Goal: Information Seeking & Learning: Learn about a topic

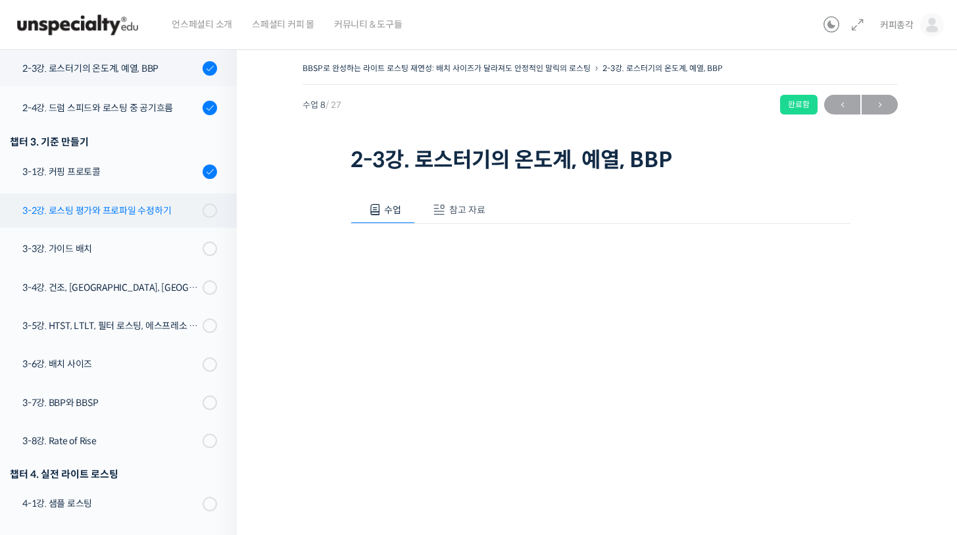
click at [112, 207] on div "3-2강. 로스팅 평가와 프로파일 수정하기" at bounding box center [110, 210] width 176 height 14
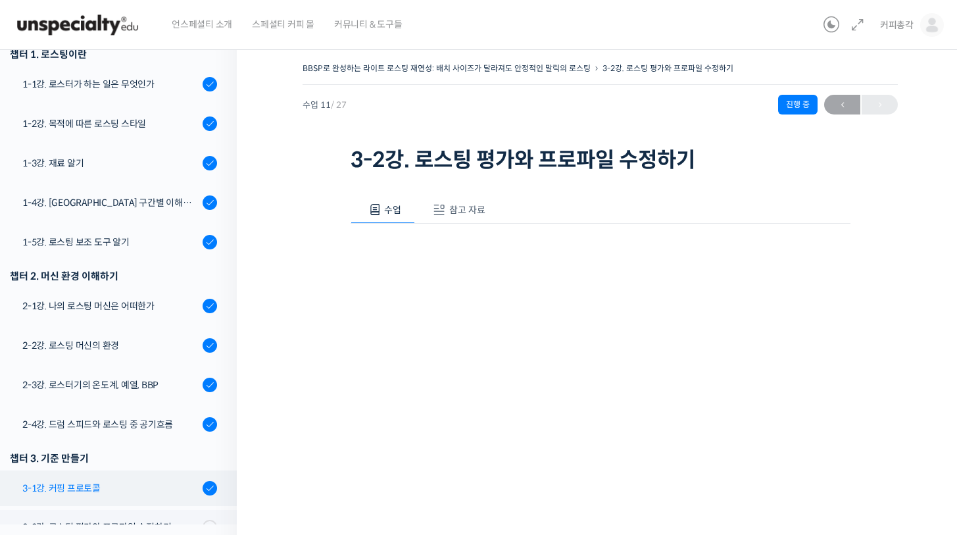
scroll to position [290, 0]
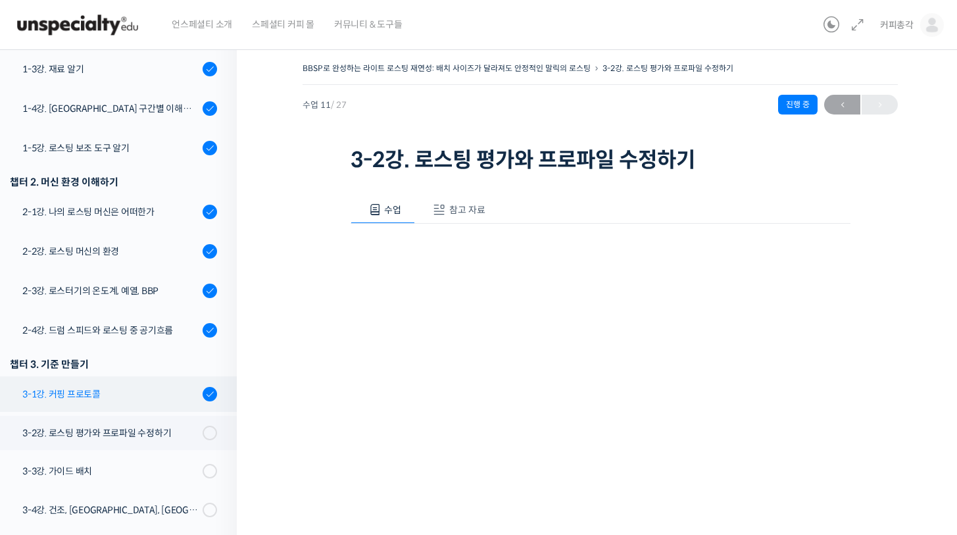
click at [134, 403] on link "3-1강. 커핑 프로토콜" at bounding box center [114, 394] width 243 height 36
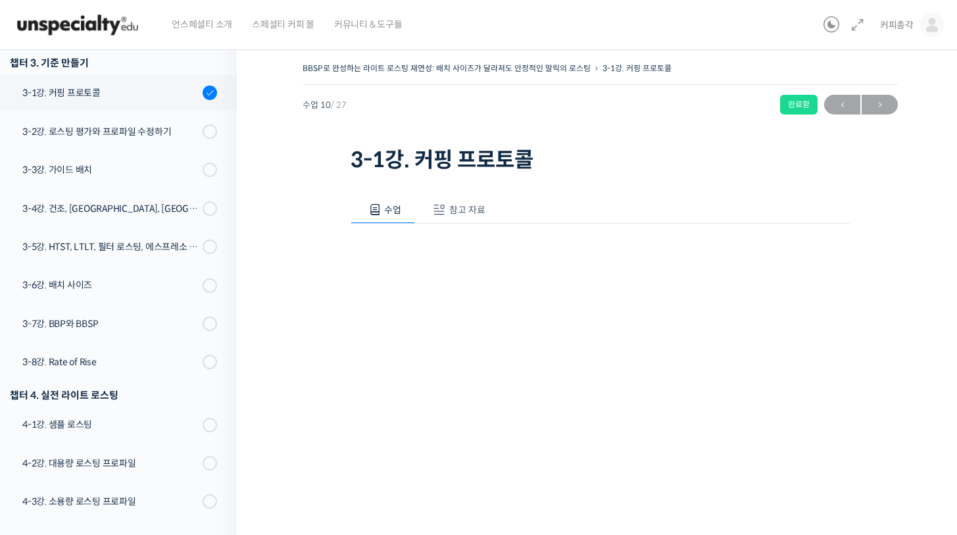
click at [478, 207] on span "참고 자료" at bounding box center [467, 210] width 36 height 12
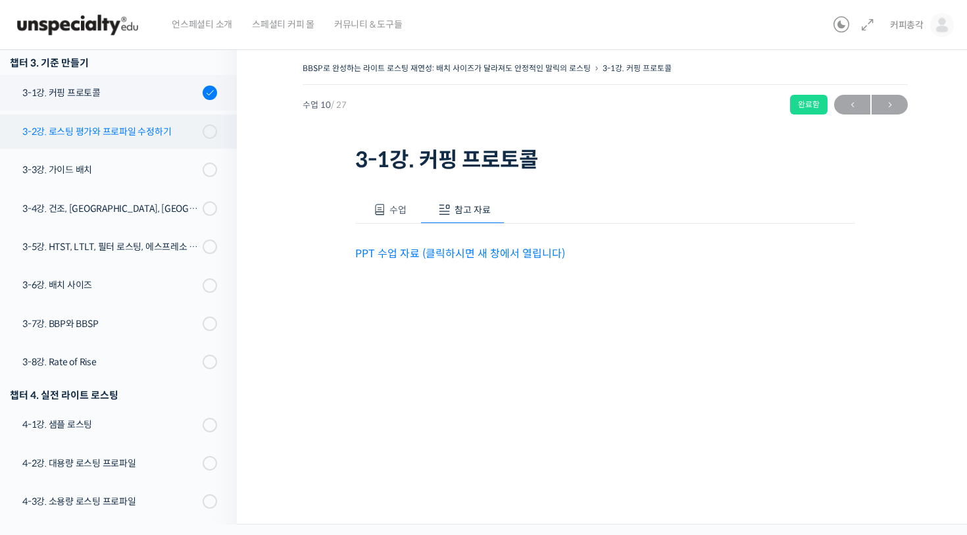
click at [112, 134] on div "3-2강. 로스팅 평가와 프로파일 수정하기" at bounding box center [110, 131] width 176 height 14
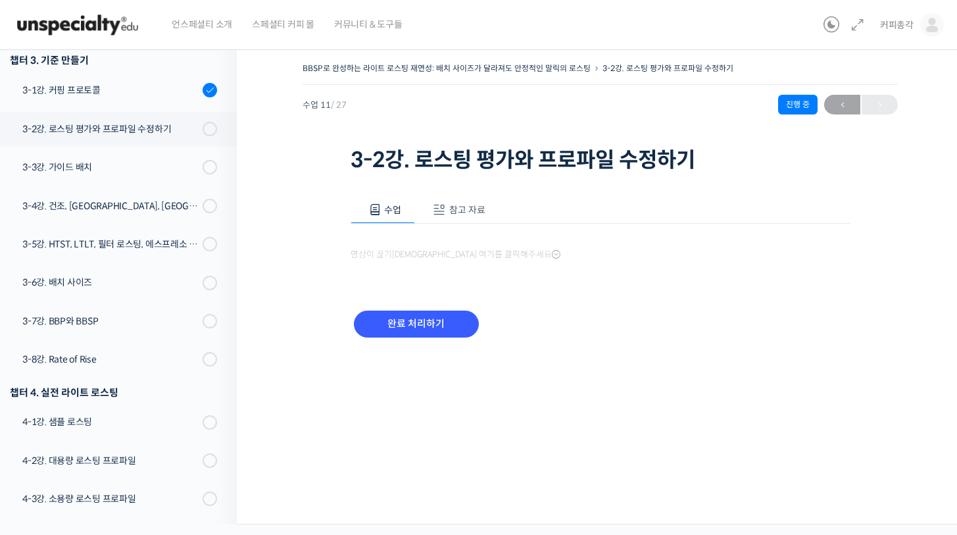
scroll to position [655, 0]
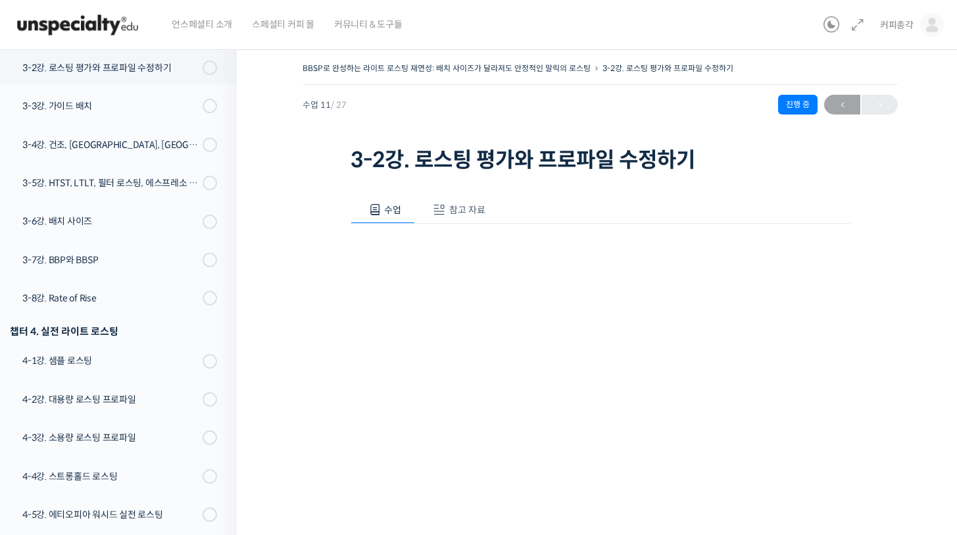
click at [450, 205] on span "참고 자료" at bounding box center [467, 210] width 36 height 12
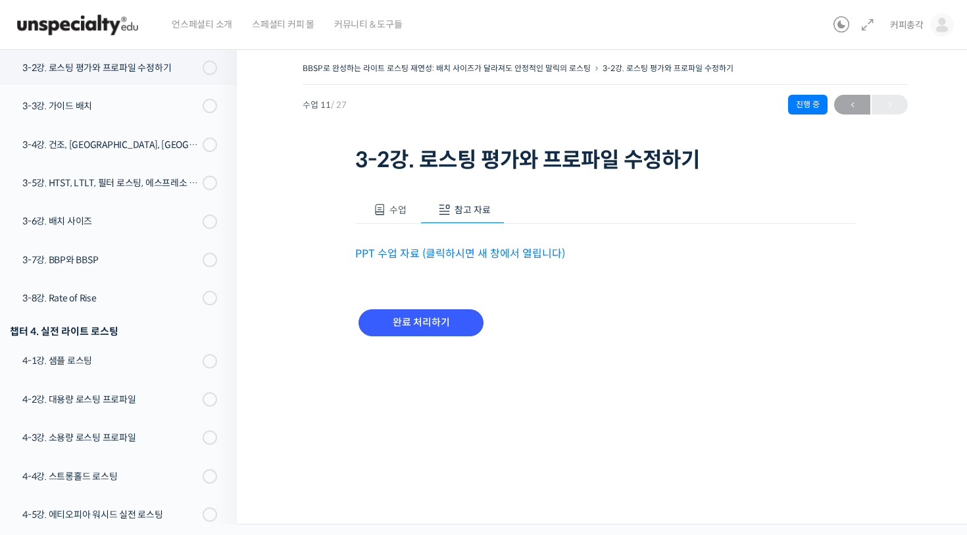
click at [460, 257] on link "PPT 수업 자료 (클릭하시면 새 창에서 열립니다)" at bounding box center [460, 254] width 210 height 14
click at [398, 206] on span "수업" at bounding box center [397, 210] width 17 height 12
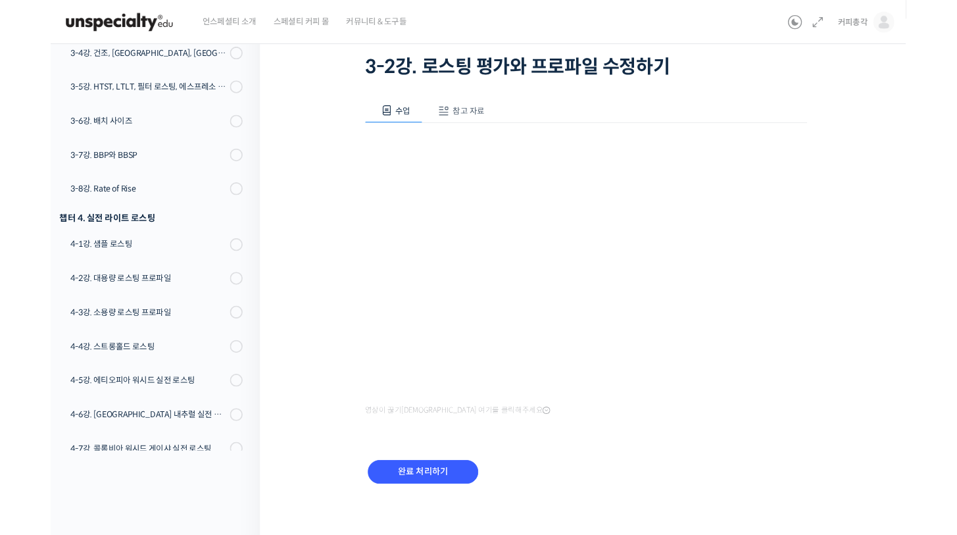
scroll to position [133, 0]
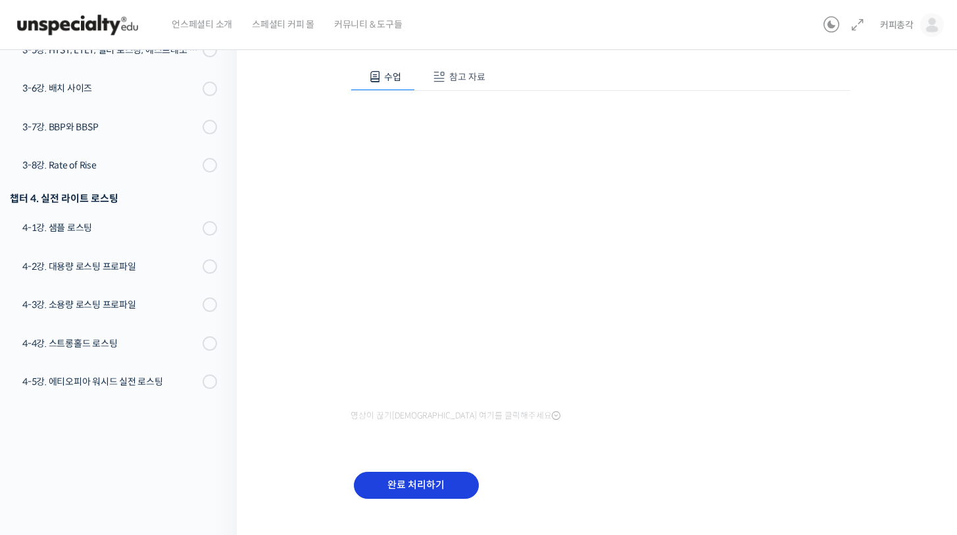
click at [410, 489] on input "완료 처리하기" at bounding box center [416, 485] width 125 height 27
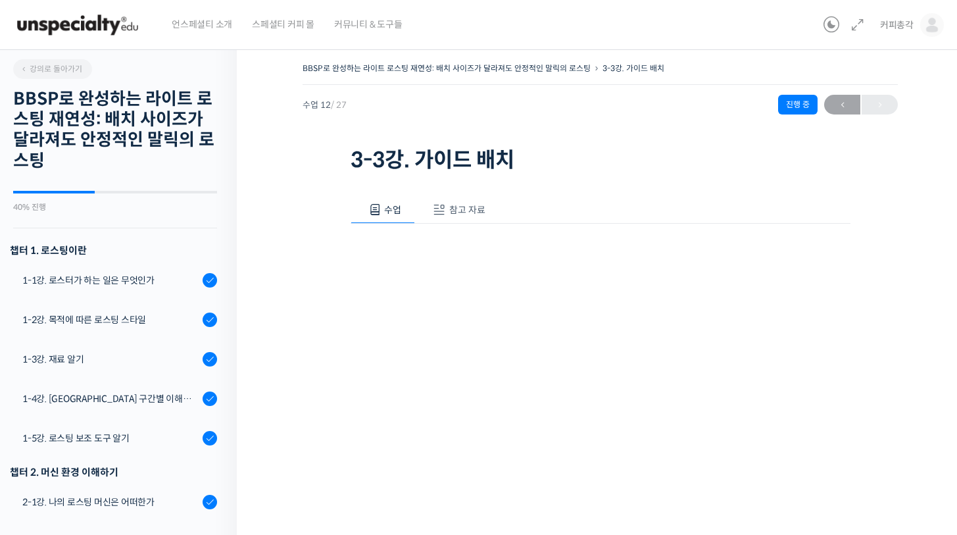
scroll to position [695, 0]
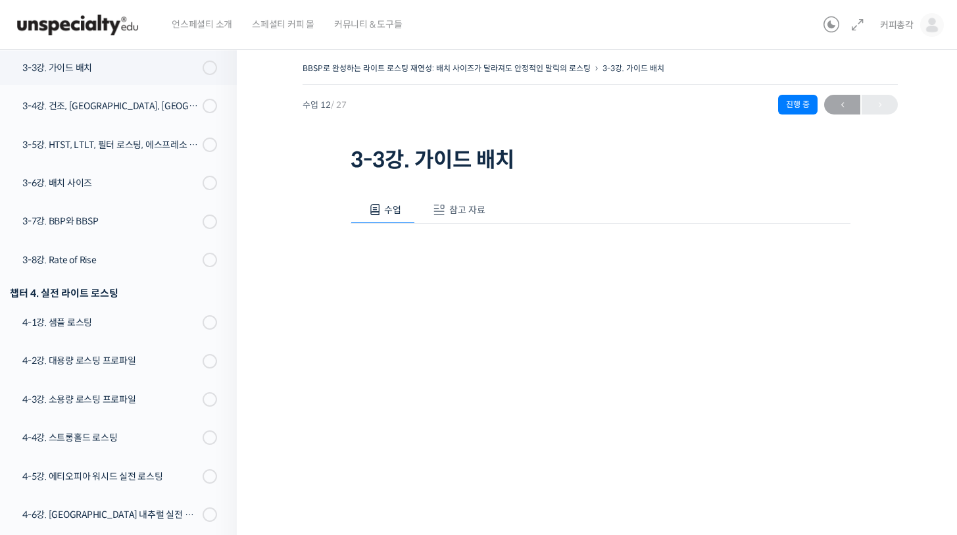
click at [468, 212] on span "참고 자료" at bounding box center [467, 210] width 36 height 12
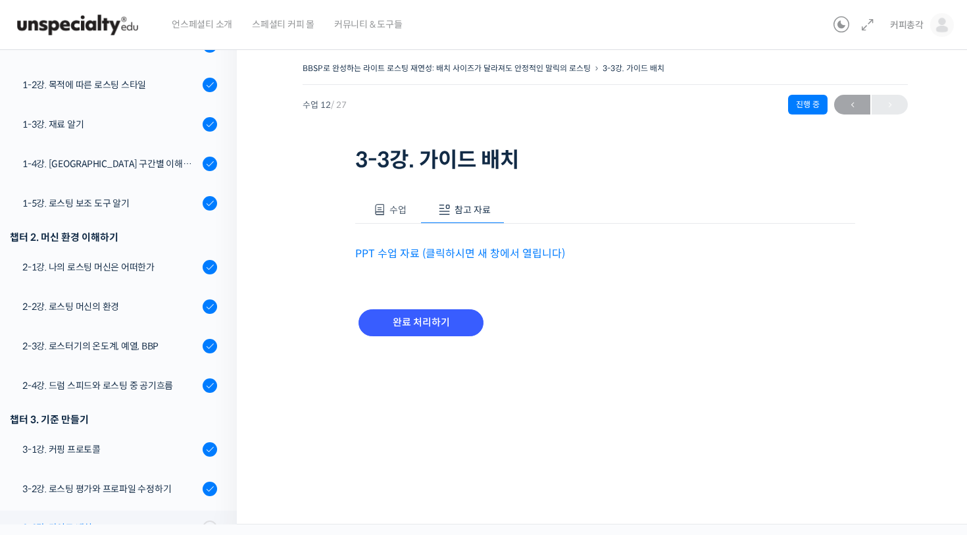
scroll to position [432, 0]
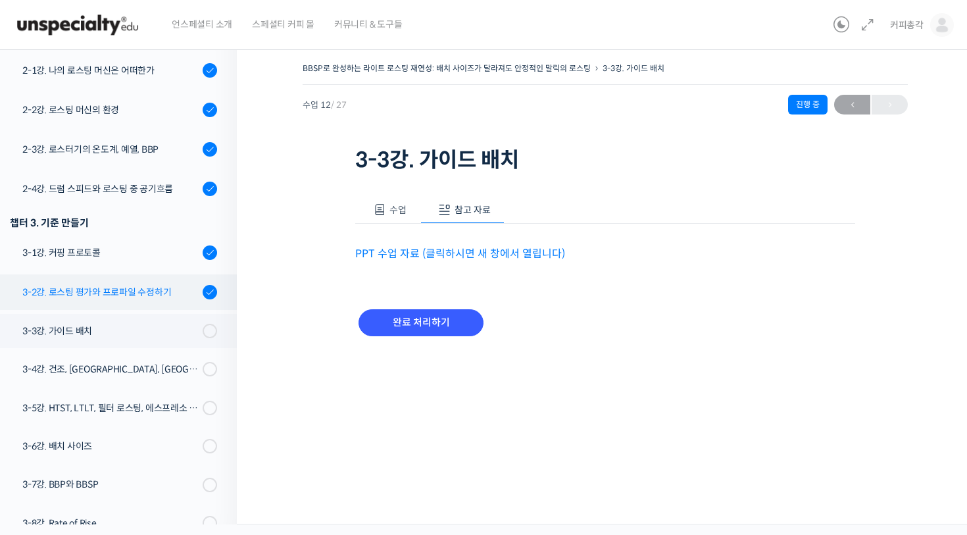
click at [137, 298] on div "3-2강. 로스팅 평가와 프로파일 수정하기" at bounding box center [110, 292] width 176 height 14
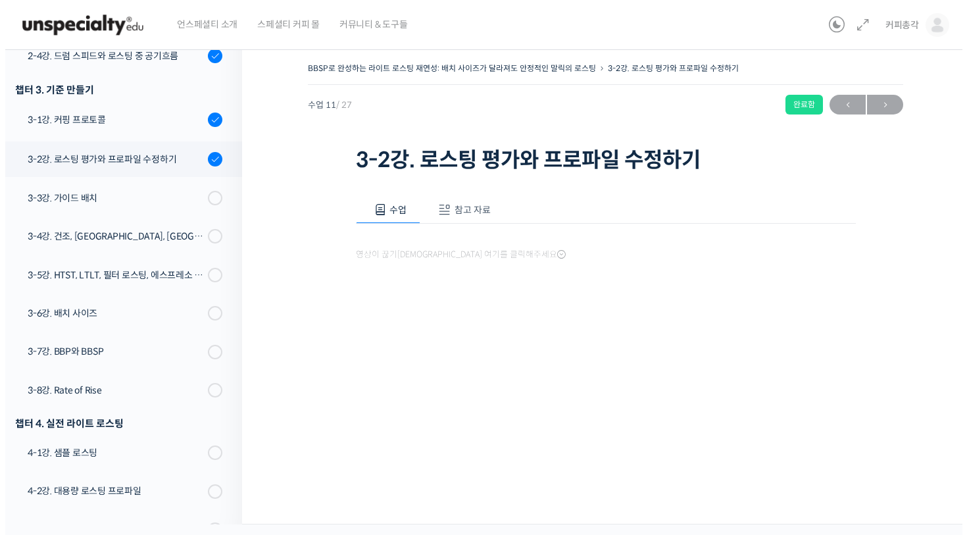
scroll to position [655, 0]
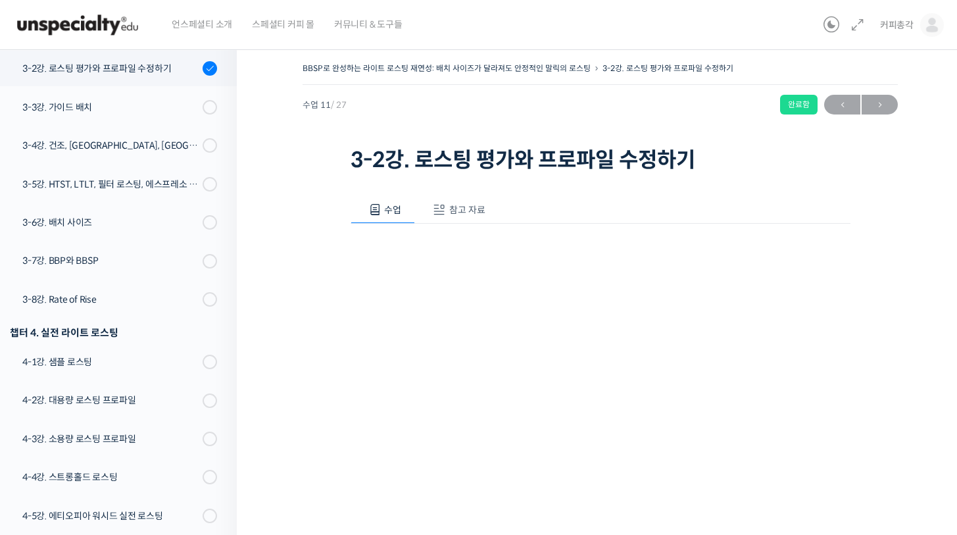
click at [464, 220] on button "참고 자료" at bounding box center [457, 210] width 84 height 28
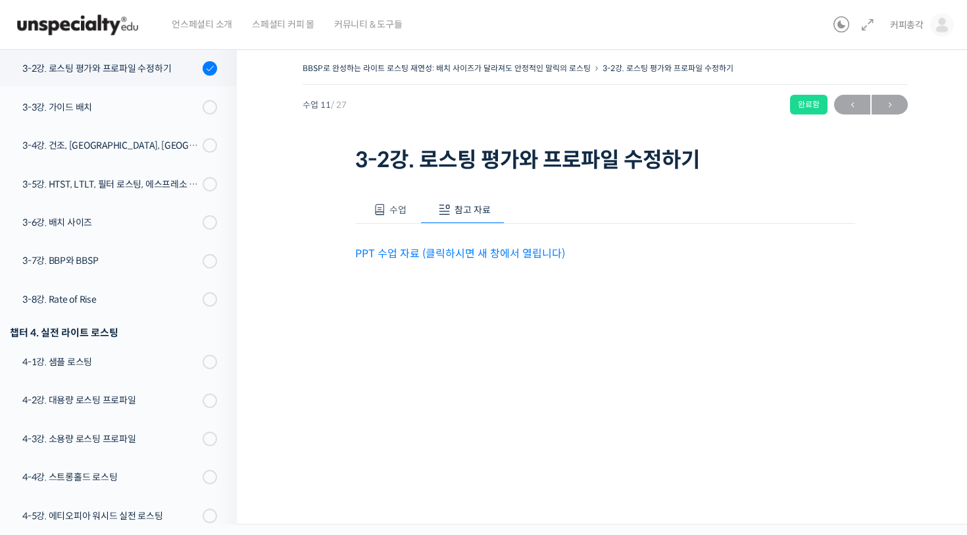
click at [460, 255] on link "PPT 수업 자료 (클릭하시면 새 창에서 열립니다)" at bounding box center [460, 254] width 210 height 14
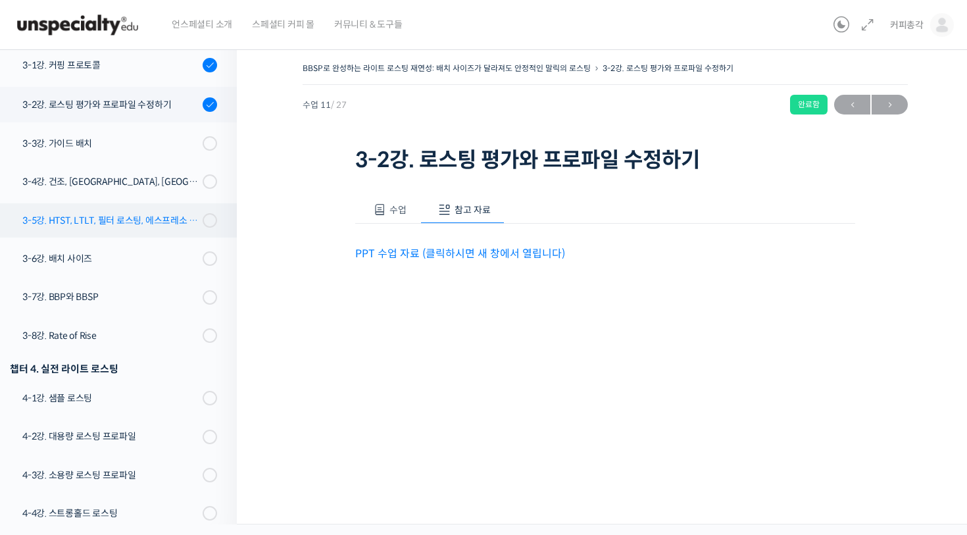
scroll to position [515, 0]
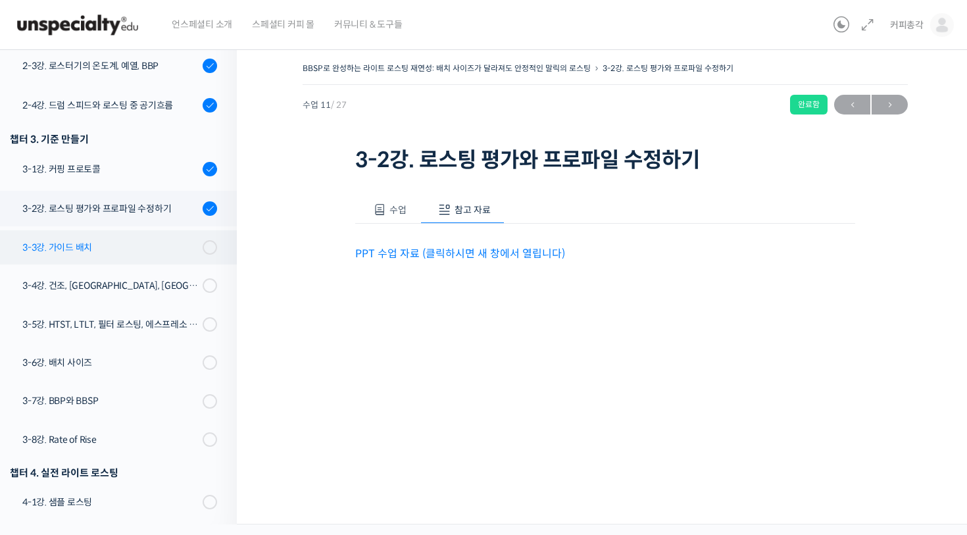
click at [115, 250] on div "3-3강. 가이드 배치" at bounding box center [110, 247] width 176 height 14
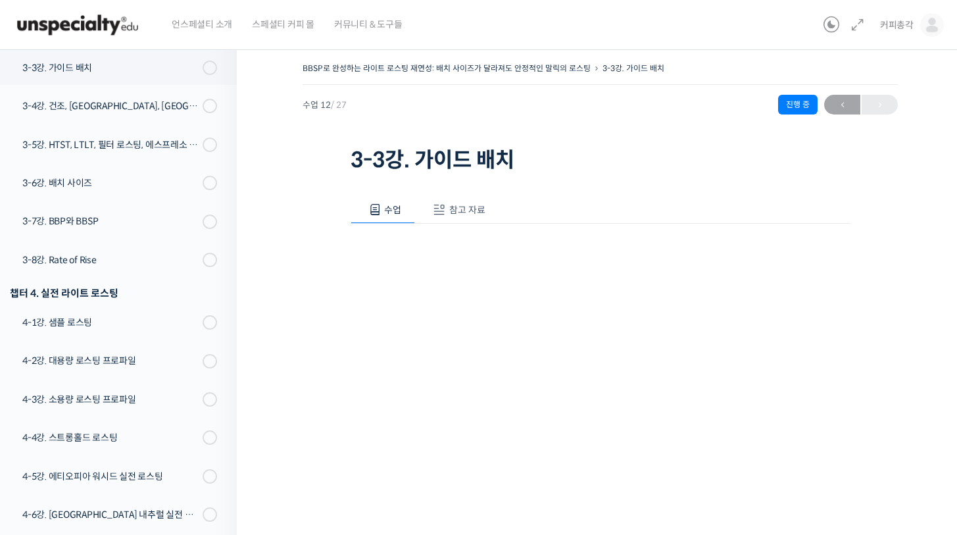
scroll to position [695, 0]
click at [464, 209] on span "참고 자료" at bounding box center [467, 210] width 36 height 12
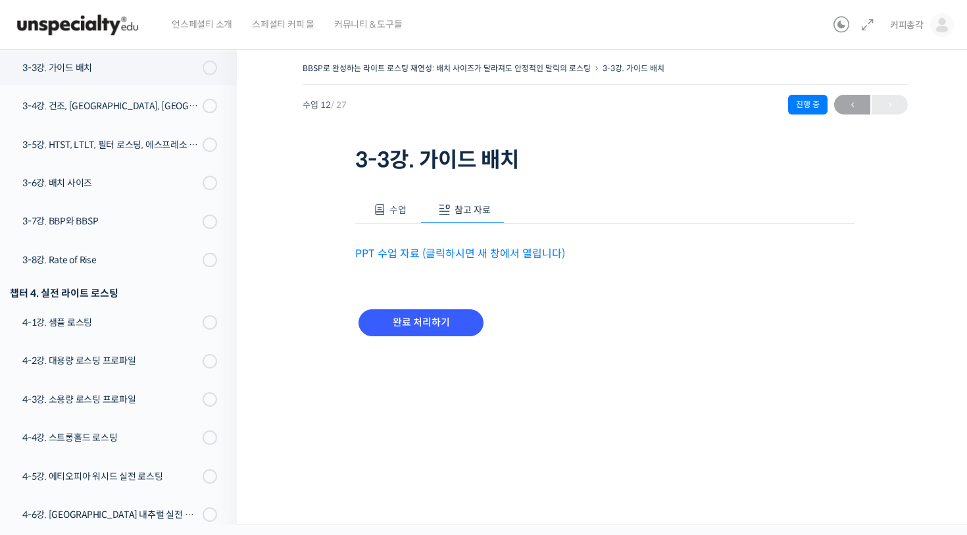
click at [449, 255] on link "PPT 수업 자료 (클릭하시면 새 창에서 열립니다)" at bounding box center [460, 254] width 210 height 14
click at [391, 210] on span "수업" at bounding box center [397, 210] width 17 height 12
